Goal: Task Accomplishment & Management: Manage account settings

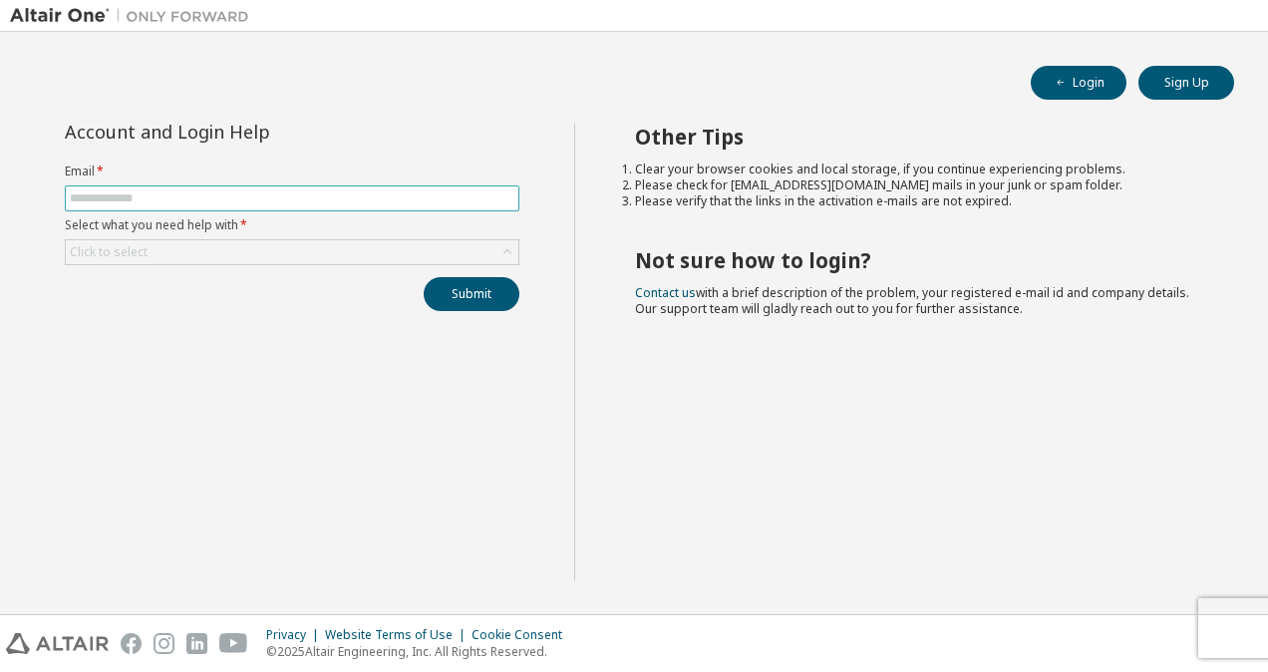
click at [114, 199] on input "text" at bounding box center [292, 198] width 445 height 16
type input "**********"
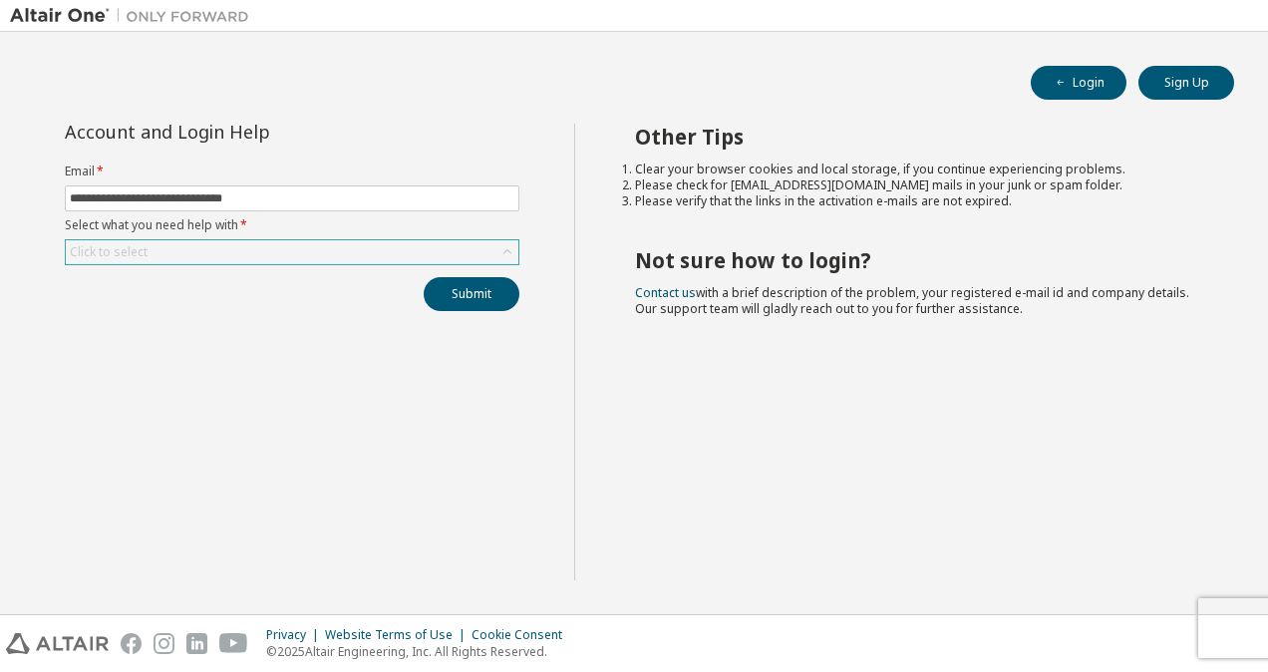
click at [133, 249] on div "Click to select" at bounding box center [109, 252] width 78 height 16
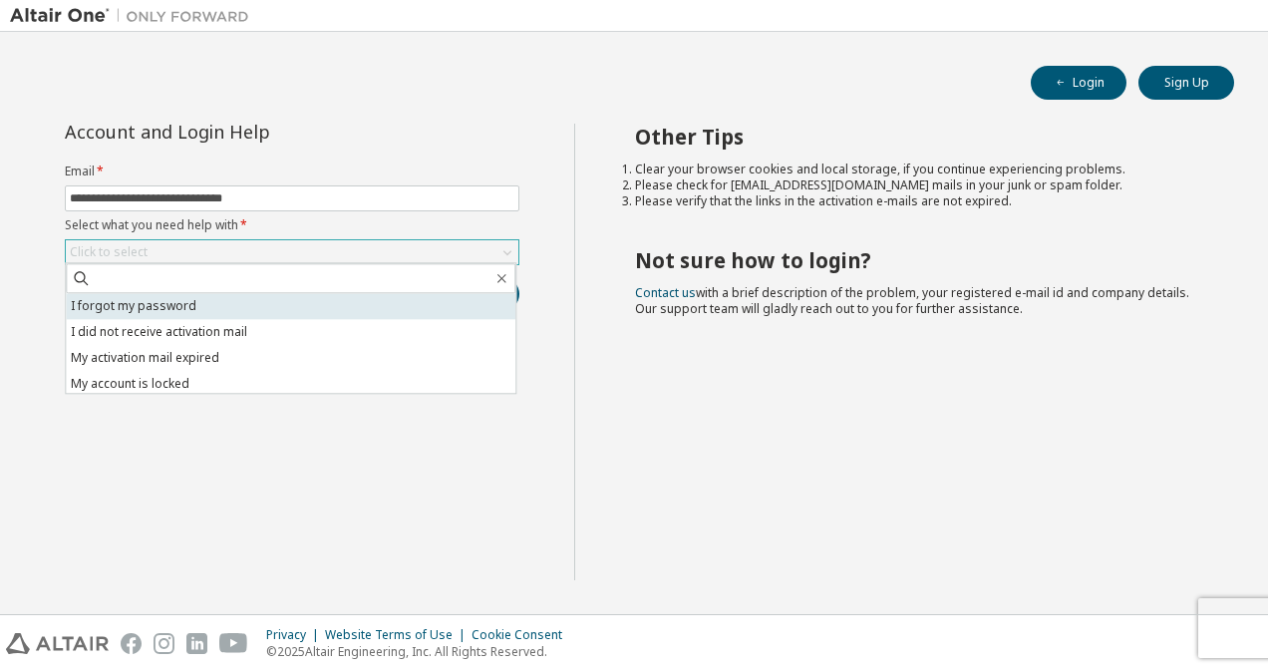
click at [142, 309] on li "I forgot my password" at bounding box center [291, 306] width 450 height 26
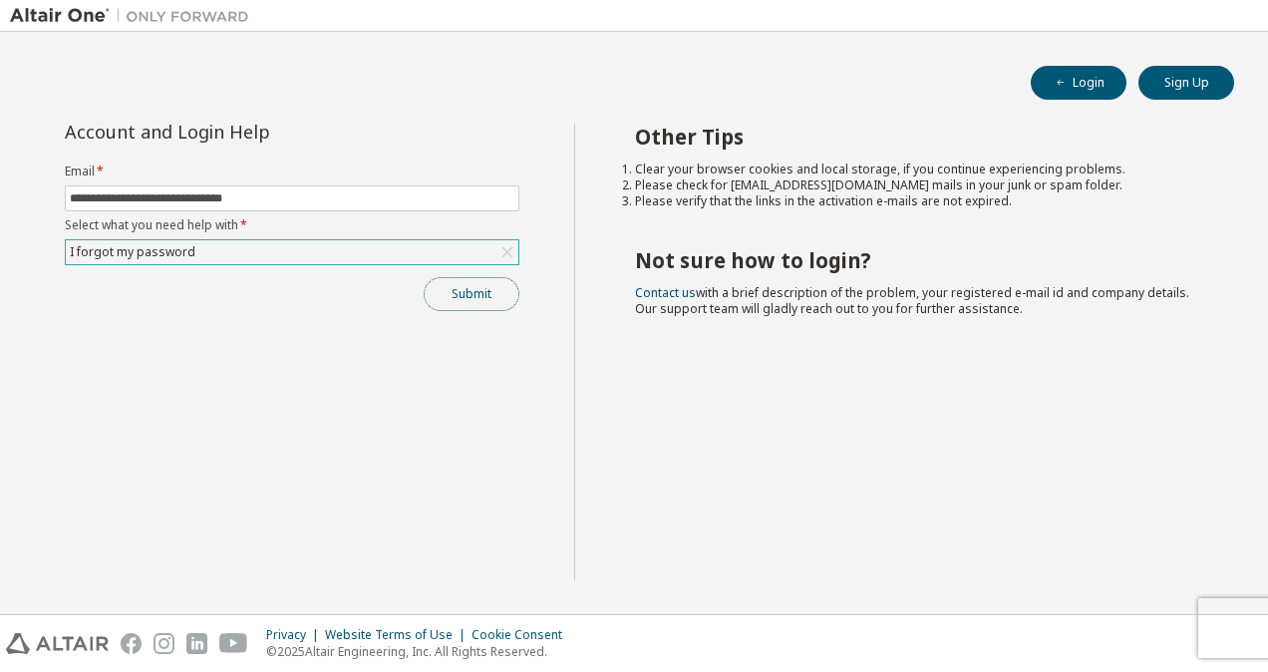
click at [482, 286] on button "Submit" at bounding box center [472, 294] width 96 height 34
click at [823, 427] on div "Other Tips Clear your browser cookies and local storage, if you continue experi…" at bounding box center [916, 352] width 685 height 457
